Goal: Task Accomplishment & Management: Use online tool/utility

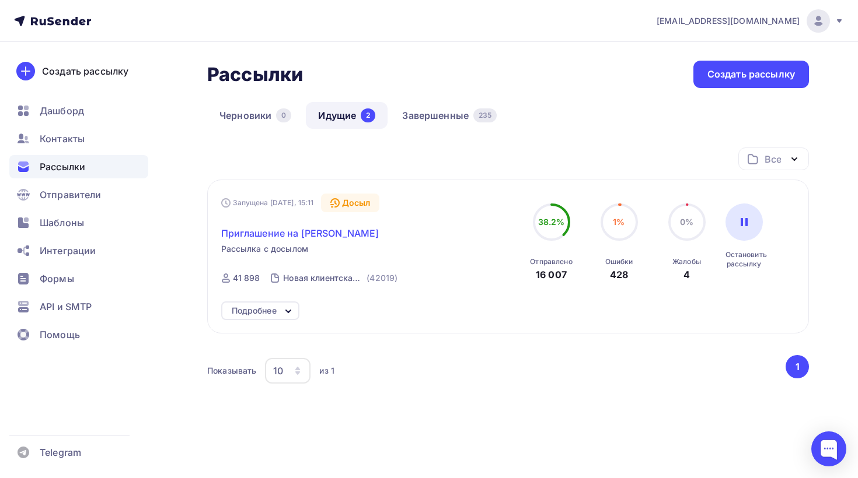
click at [291, 230] on span "Приглашение на [PERSON_NAME]" at bounding box center [300, 233] width 158 height 14
click at [366, 232] on span "Приглашение на [PERSON_NAME]" at bounding box center [300, 233] width 158 height 14
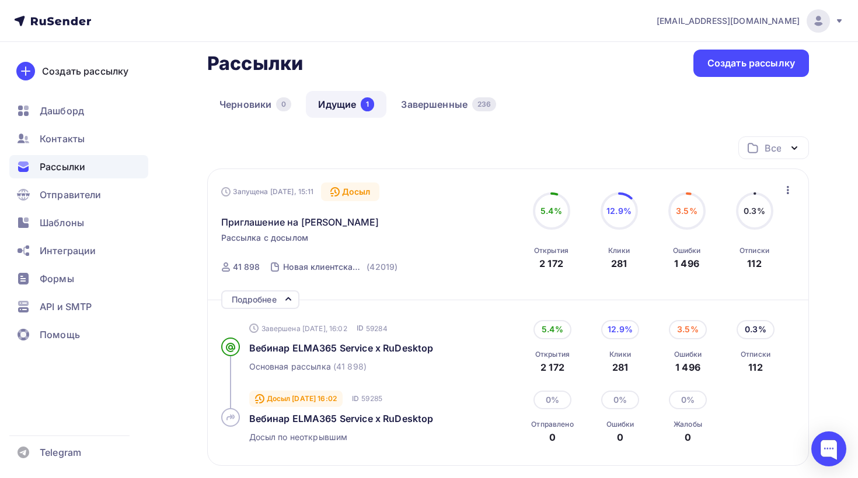
scroll to position [26, 0]
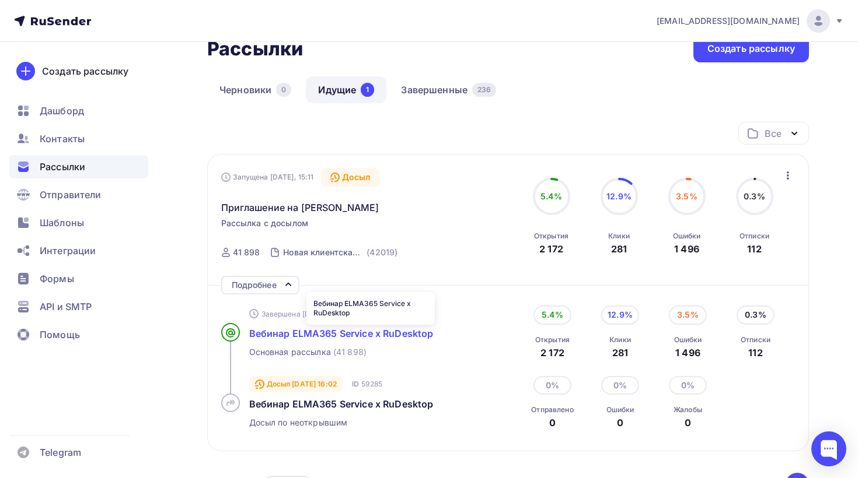
click at [362, 332] on span "Вебинар ELMA365 Service x RuDesktop" at bounding box center [341, 334] width 184 height 12
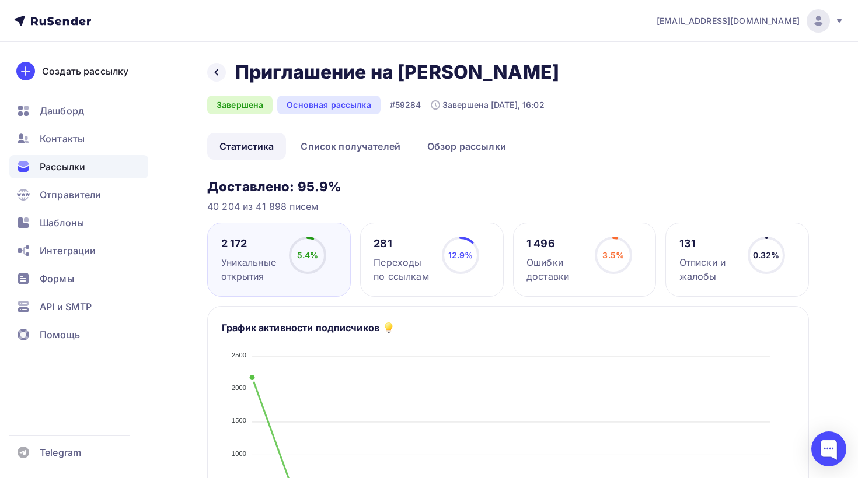
click at [403, 246] on div "281" at bounding box center [402, 244] width 58 height 14
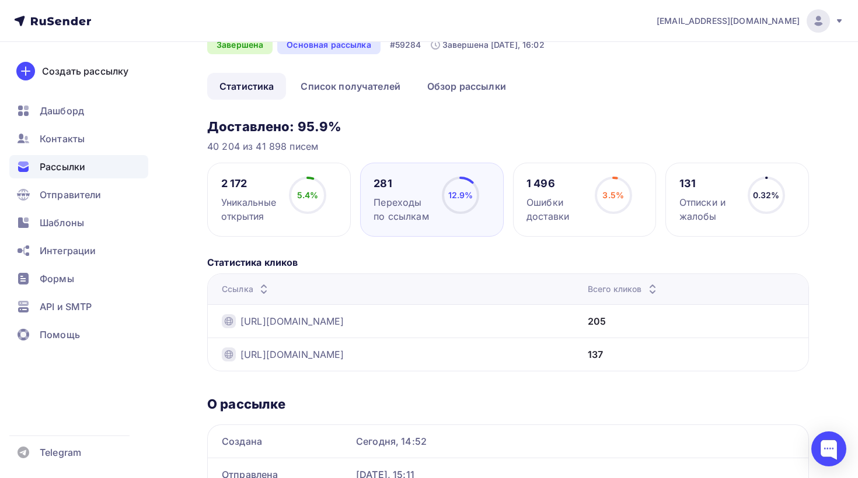
scroll to position [78, 0]
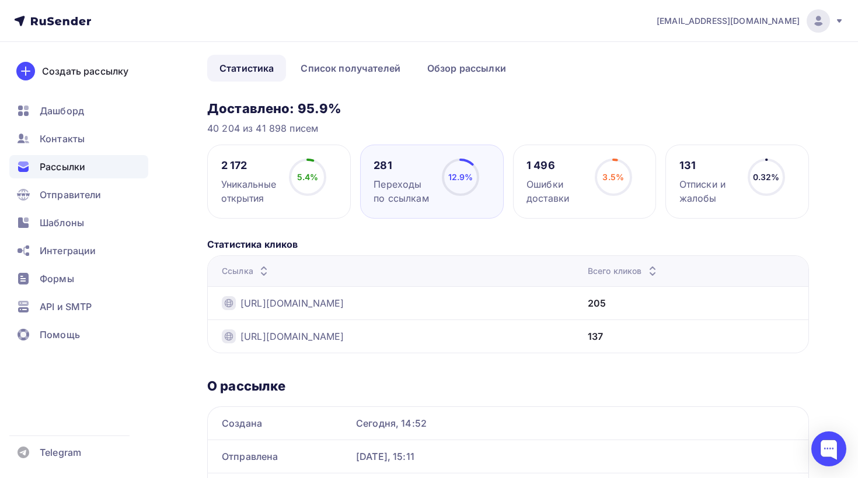
drag, startPoint x: 677, startPoint y: 305, endPoint x: 691, endPoint y: 305, distance: 13.4
click at [606, 305] on div "205" at bounding box center [597, 303] width 18 height 14
click at [435, 69] on link "Обзор рассылки" at bounding box center [466, 68] width 103 height 27
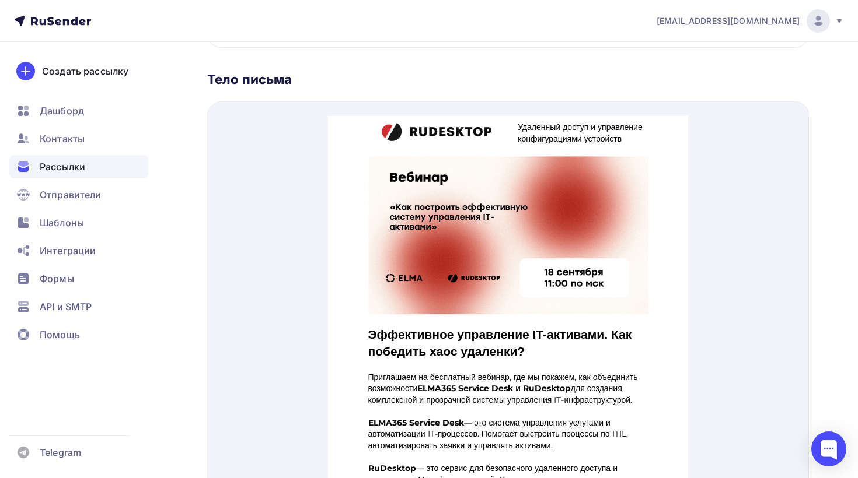
click at [442, 126] on img at bounding box center [436, 118] width 110 height 20
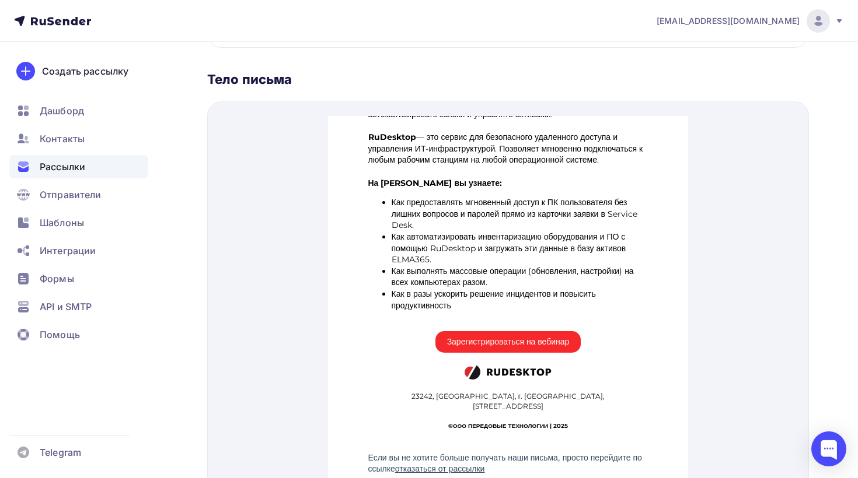
scroll to position [411, 0]
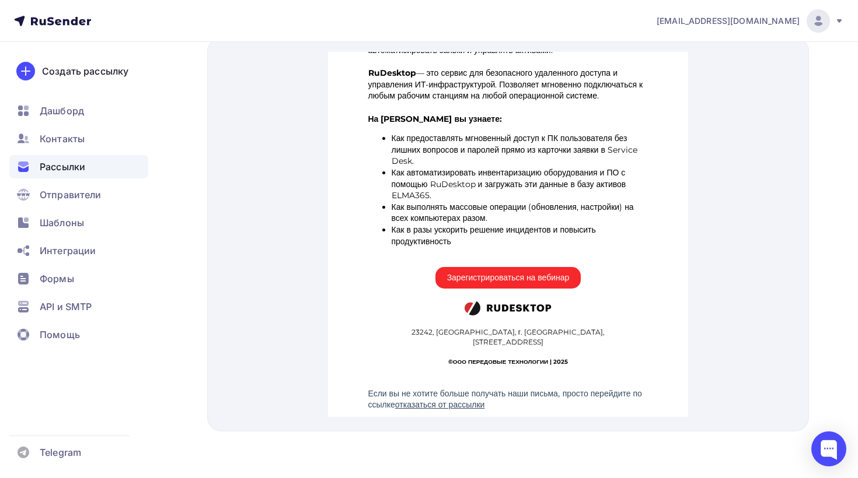
click at [517, 296] on img at bounding box center [507, 294] width 87 height 16
click at [499, 270] on span "Зарегистрироваться на вебинар" at bounding box center [508, 264] width 146 height 22
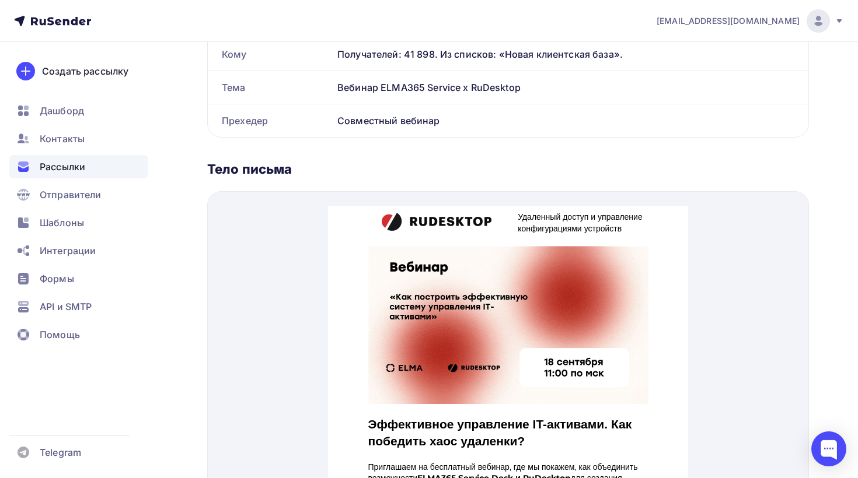
scroll to position [0, 0]
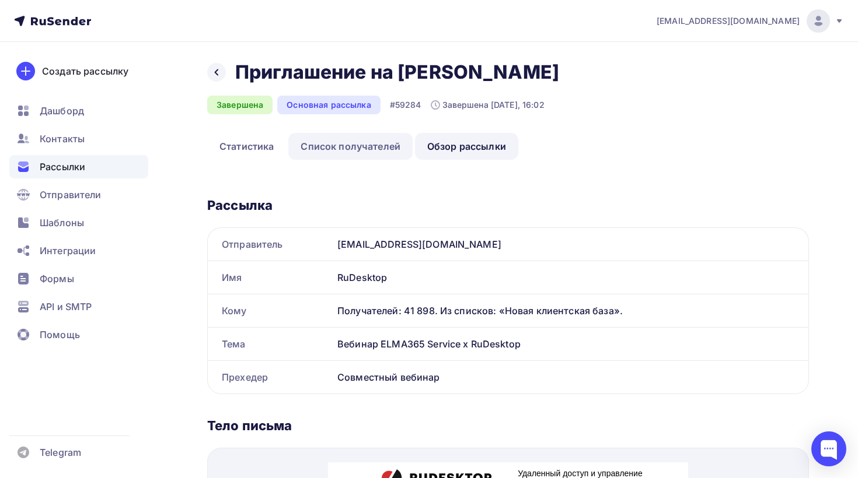
click at [353, 149] on link "Список получателей" at bounding box center [350, 146] width 124 height 27
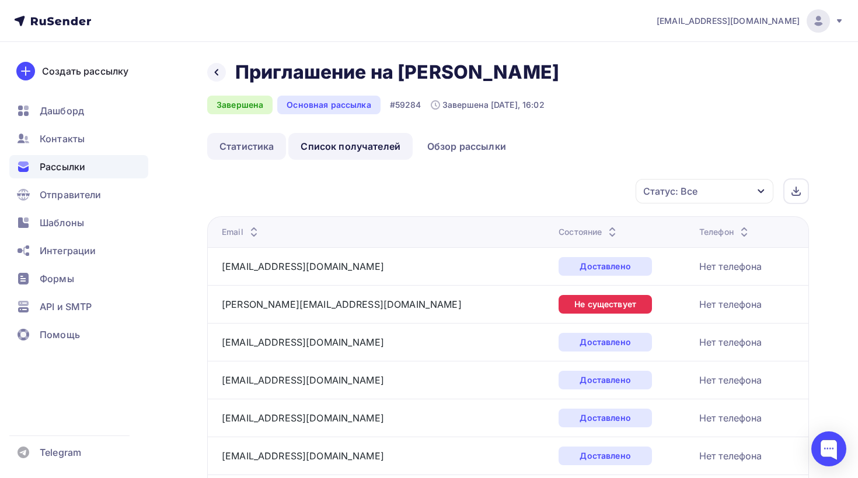
click at [275, 144] on link "Статистика" at bounding box center [246, 146] width 79 height 27
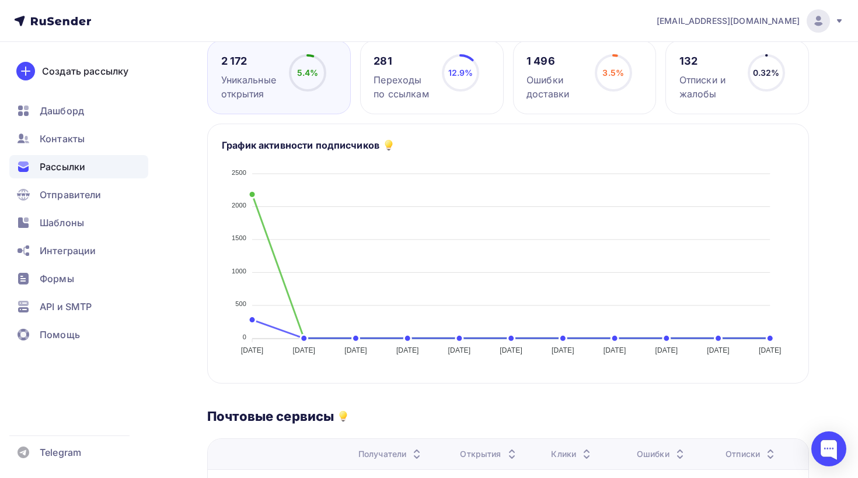
scroll to position [101, 0]
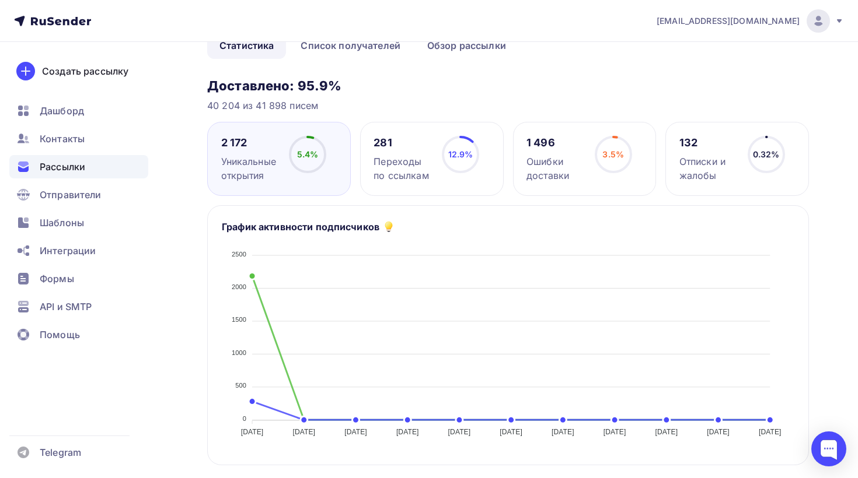
click at [419, 152] on div "281 Переходы по ссылкам" at bounding box center [402, 159] width 58 height 47
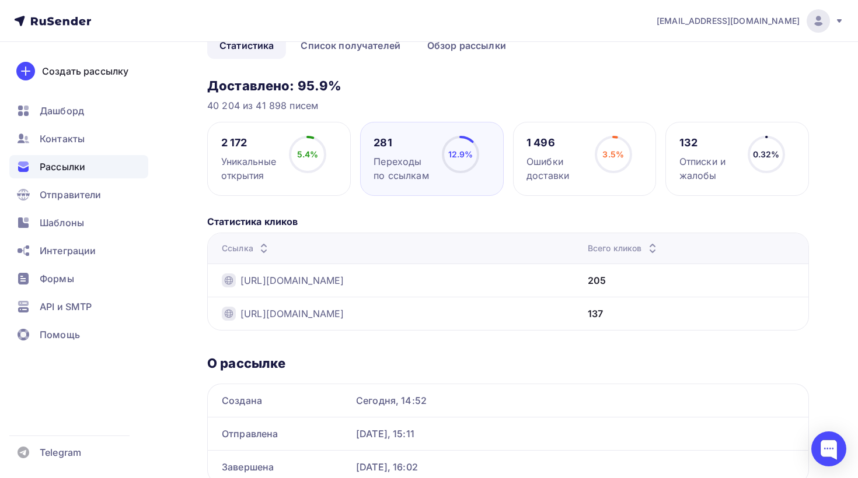
click at [262, 252] on icon at bounding box center [263, 251] width 5 height 2
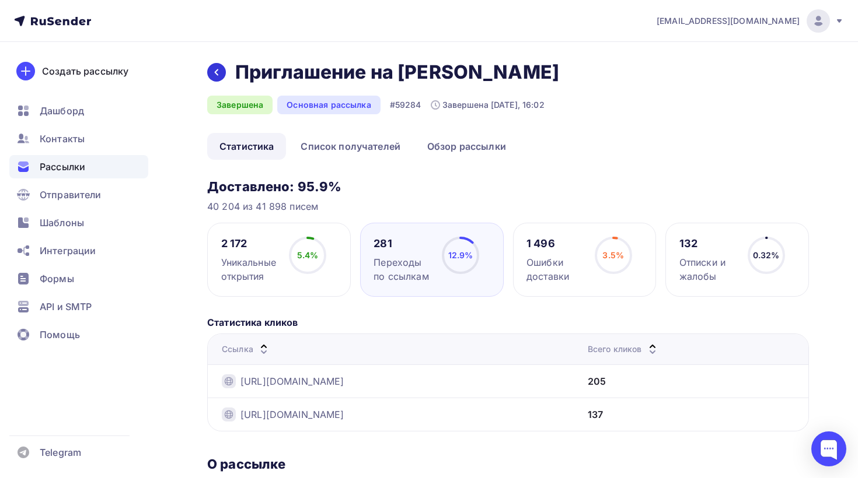
click at [217, 75] on icon at bounding box center [217, 72] width 4 height 6
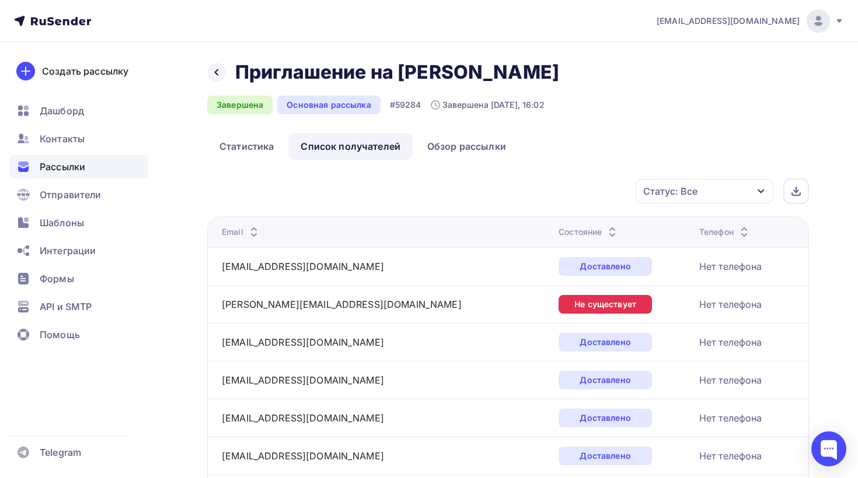
click at [214, 82] on div "Назад Приглашение на [PERSON_NAME] Приглашение на вебинар Эльма" at bounding box center [387, 72] width 360 height 23
click at [218, 79] on div at bounding box center [216, 72] width 19 height 19
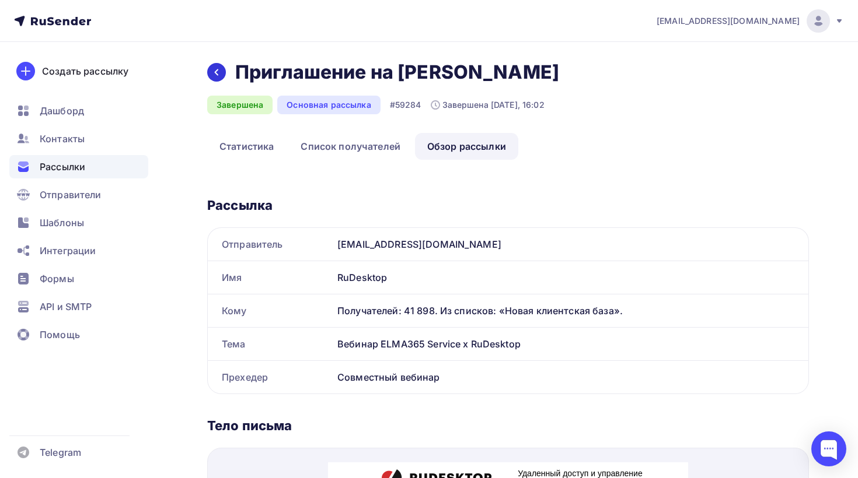
click at [218, 69] on icon at bounding box center [216, 72] width 9 height 9
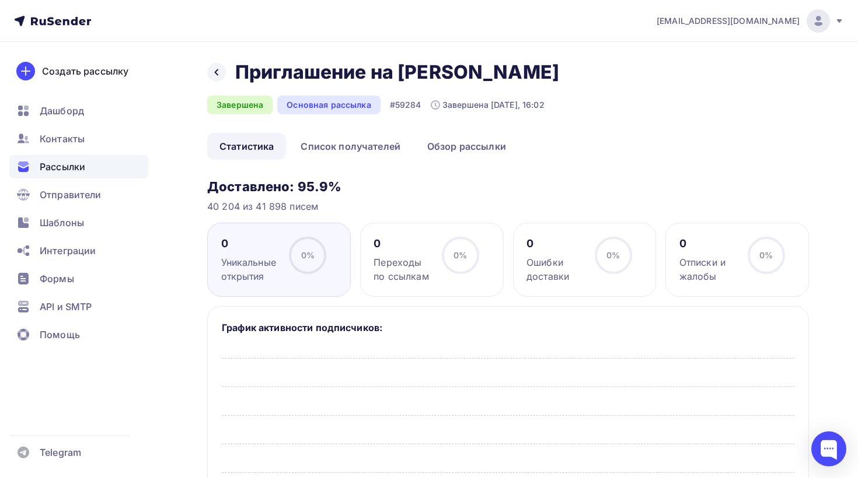
scroll to position [78, 0]
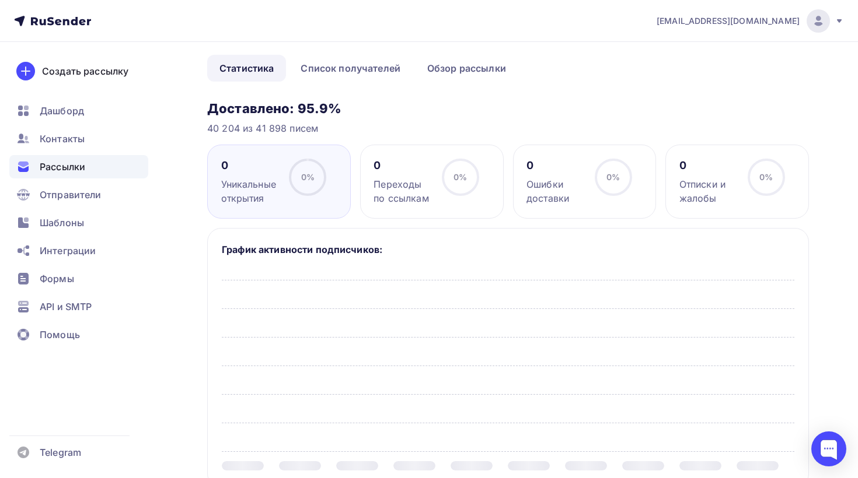
click at [58, 170] on span "Рассылки" at bounding box center [63, 167] width 46 height 14
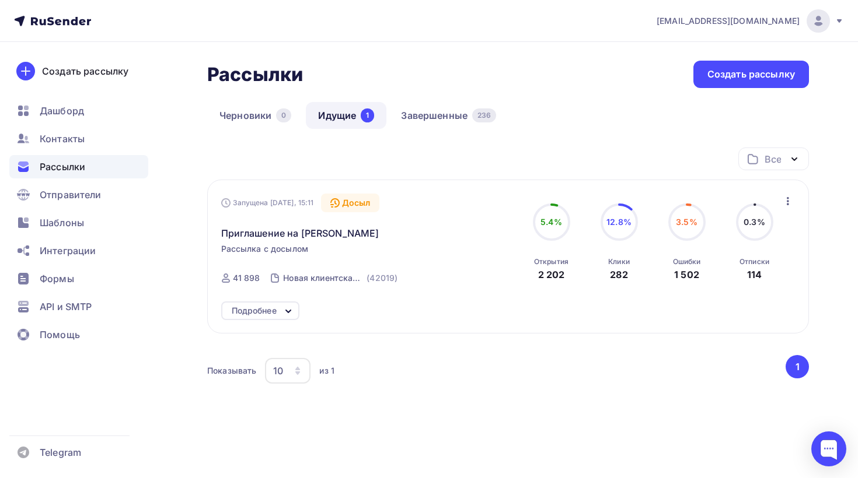
drag, startPoint x: 536, startPoint y: 274, endPoint x: 577, endPoint y: 275, distance: 40.9
click at [578, 276] on div "5.4% 5.4% Открытия 2 202" at bounding box center [551, 243] width 58 height 78
click at [553, 275] on div "2 202" at bounding box center [551, 275] width 27 height 14
drag, startPoint x: 534, startPoint y: 276, endPoint x: 562, endPoint y: 273, distance: 28.2
click at [562, 273] on div "Открытия 2 202" at bounding box center [551, 266] width 34 height 32
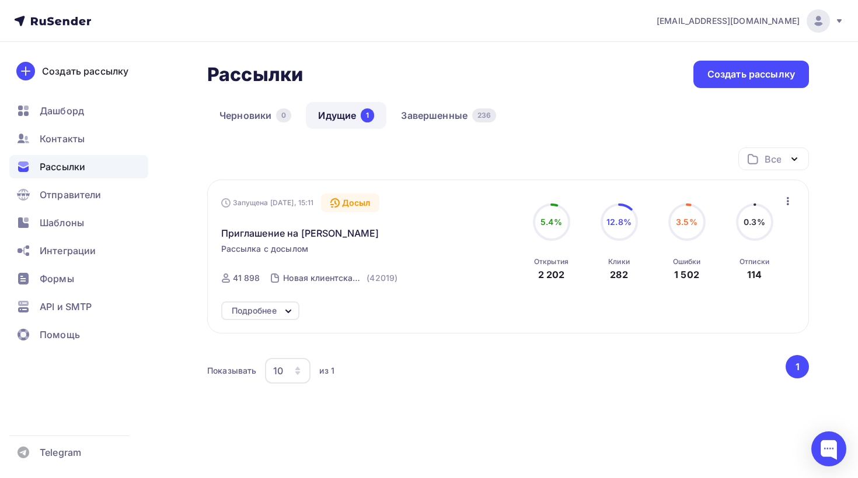
click at [537, 274] on div "Открытия 2 202" at bounding box center [551, 266] width 34 height 32
